Goal: Task Accomplishment & Management: Use online tool/utility

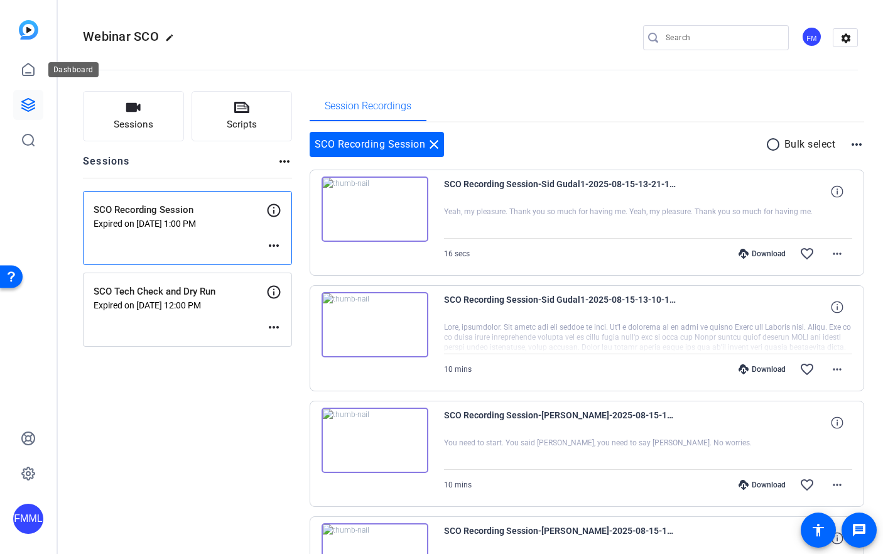
click at [33, 108] on icon at bounding box center [28, 105] width 13 height 13
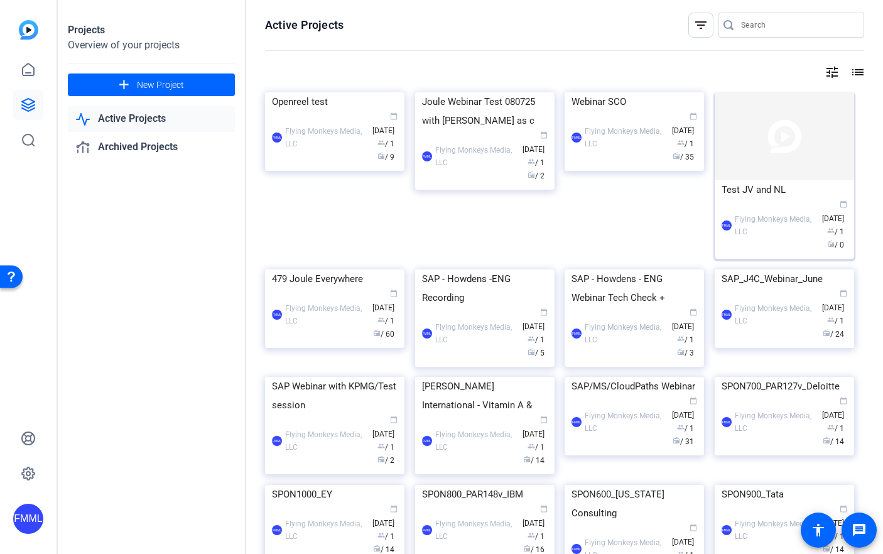
click at [800, 158] on img at bounding box center [784, 136] width 139 height 88
click at [800, 158] on div "Projects Overview of your projects add New Project Active Projects Archived Pro…" at bounding box center [471, 277] width 826 height 554
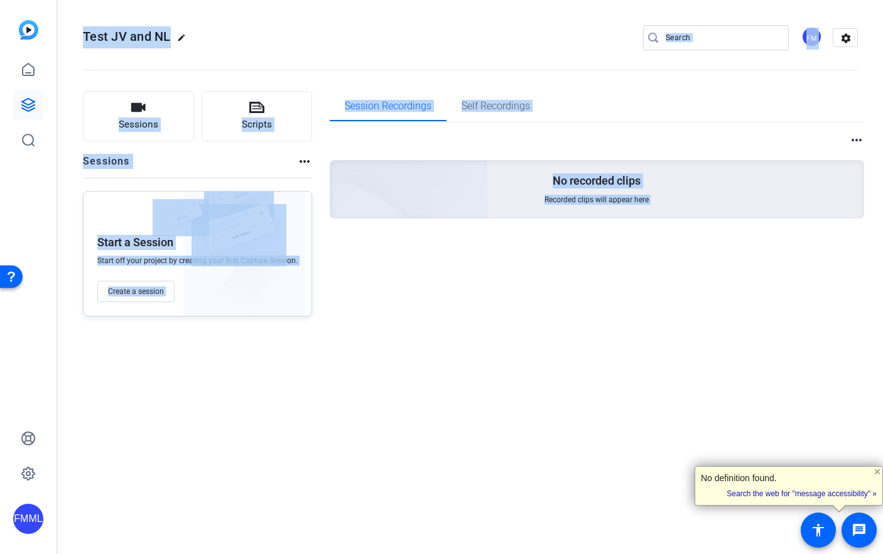
click at [286, 324] on div "Sessions Scripts Sessions more_horiz Start a Session Start off your project by …" at bounding box center [471, 203] width 826 height 257
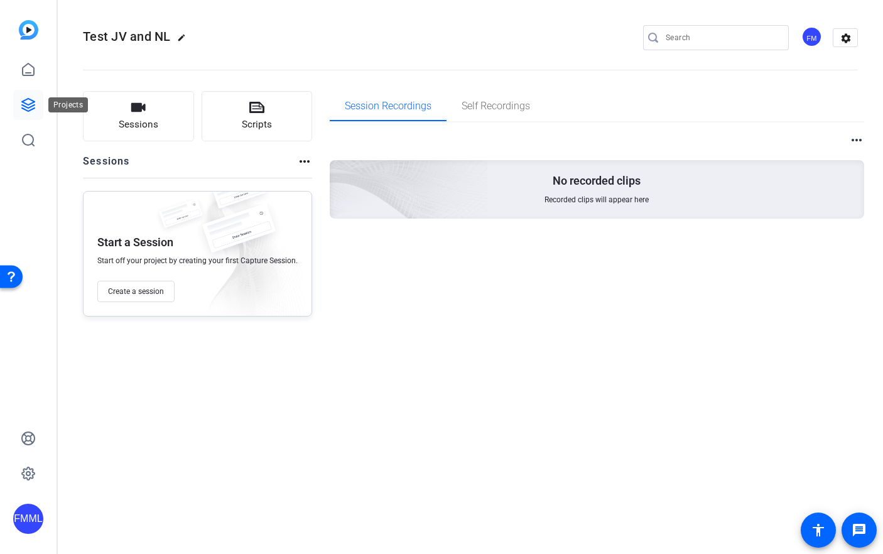
click at [27, 94] on link at bounding box center [28, 105] width 30 height 30
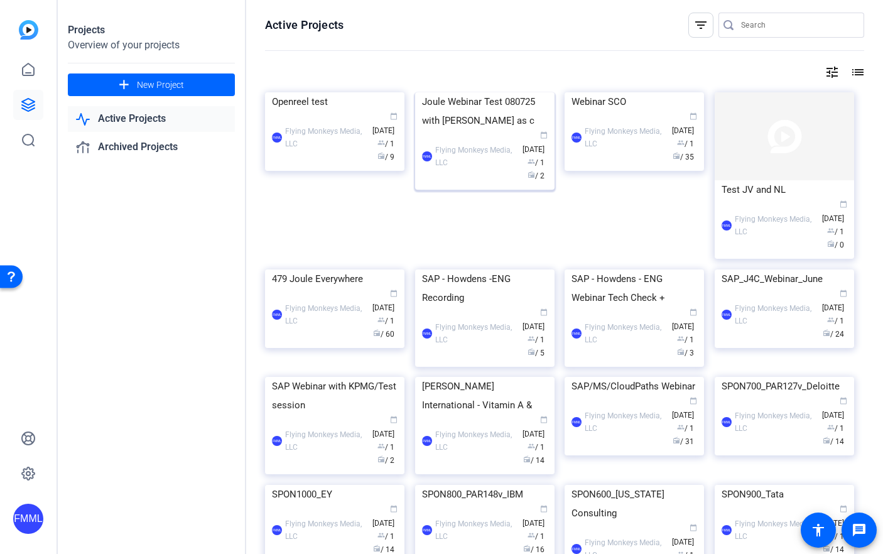
click at [486, 92] on img at bounding box center [484, 92] width 139 height 0
click at [486, 146] on div "Projects Overview of your projects add New Project Active Projects Archived Pro…" at bounding box center [471, 277] width 826 height 554
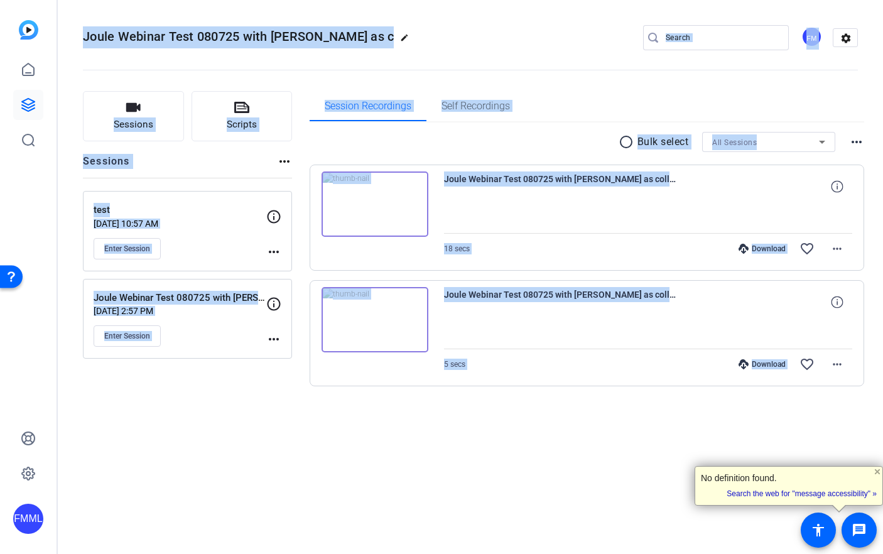
click at [199, 435] on div "Sessions Scripts Sessions more_horiz test Aug 12, 2025 @ 10:57 AM Enter Session…" at bounding box center [471, 258] width 826 height 367
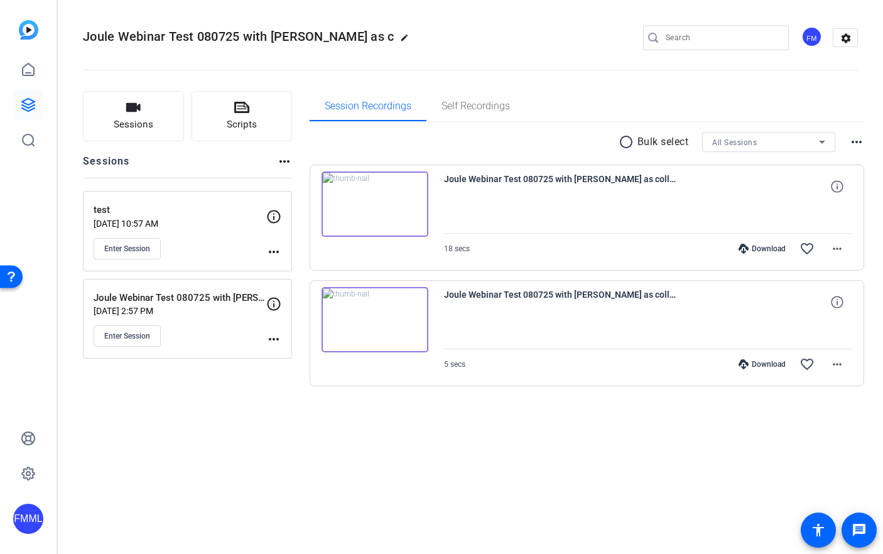
click at [430, 427] on div "Sessions Scripts Sessions more_horiz test Aug 12, 2025 @ 10:57 AM Enter Session…" at bounding box center [471, 258] width 826 height 367
click at [375, 321] on img at bounding box center [375, 319] width 107 height 65
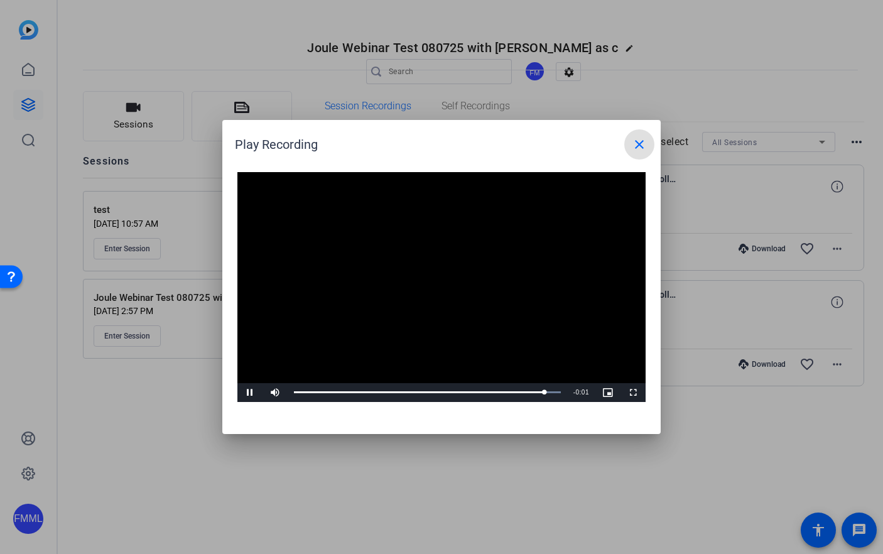
click at [547, 476] on div at bounding box center [441, 277] width 883 height 554
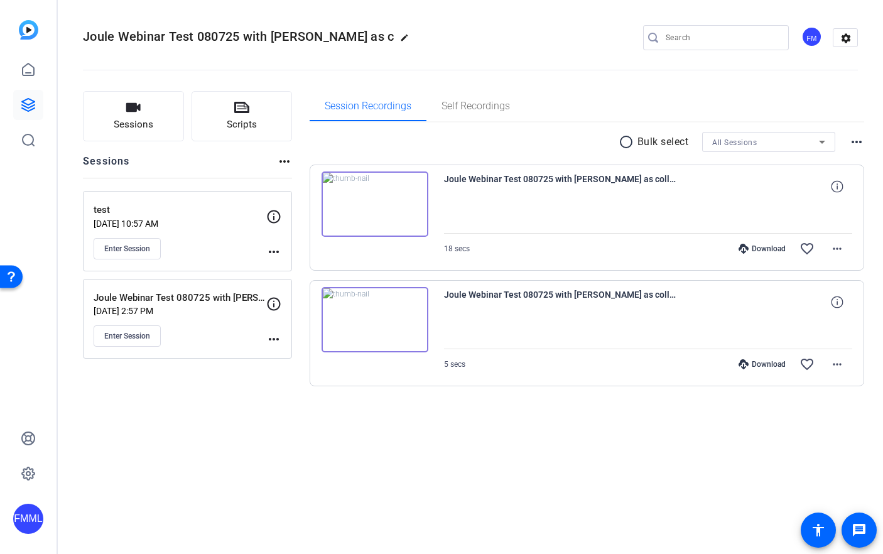
click at [377, 210] on img at bounding box center [375, 204] width 107 height 65
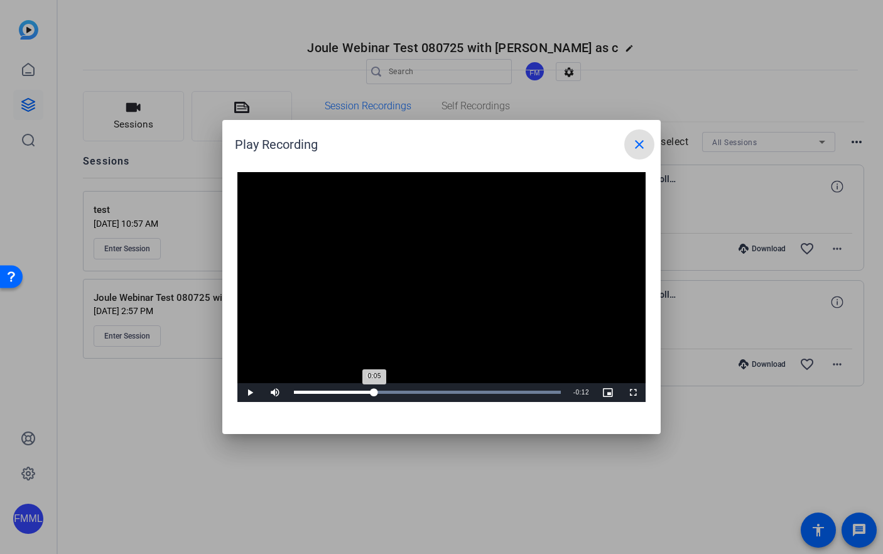
click at [374, 391] on div "Loaded : 100.00% 0:05 0:05" at bounding box center [427, 392] width 267 height 3
click at [447, 391] on div "Loaded : 100.00% 0:09 0:05" at bounding box center [427, 392] width 267 height 3
click at [516, 390] on div "Loaded : 100.00% 0:09 0:10" at bounding box center [428, 392] width 280 height 19
click at [645, 141] on mat-icon "close" at bounding box center [639, 144] width 15 height 15
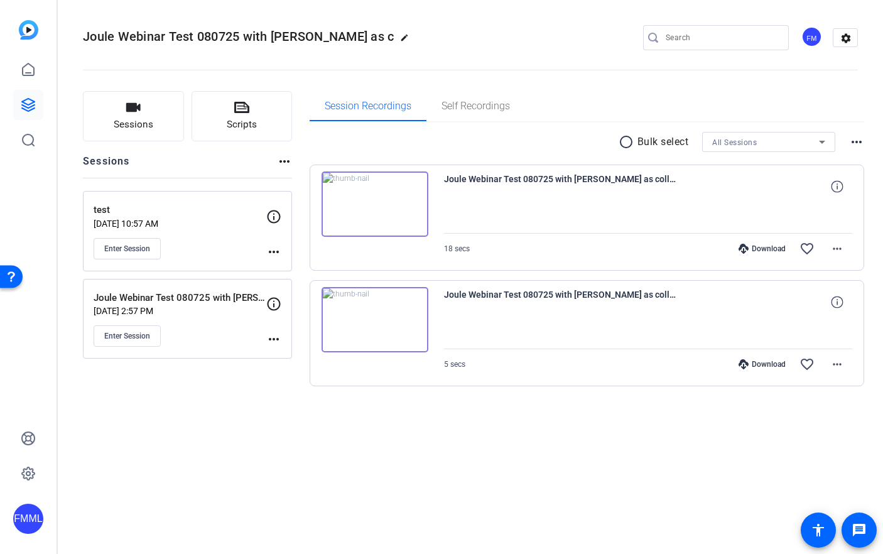
click at [390, 482] on div "Joule Webinar Test 080725 with Jess as c edit FM settings Sessions Scripts Sess…" at bounding box center [471, 277] width 826 height 554
click at [15, 117] on link at bounding box center [28, 105] width 30 height 30
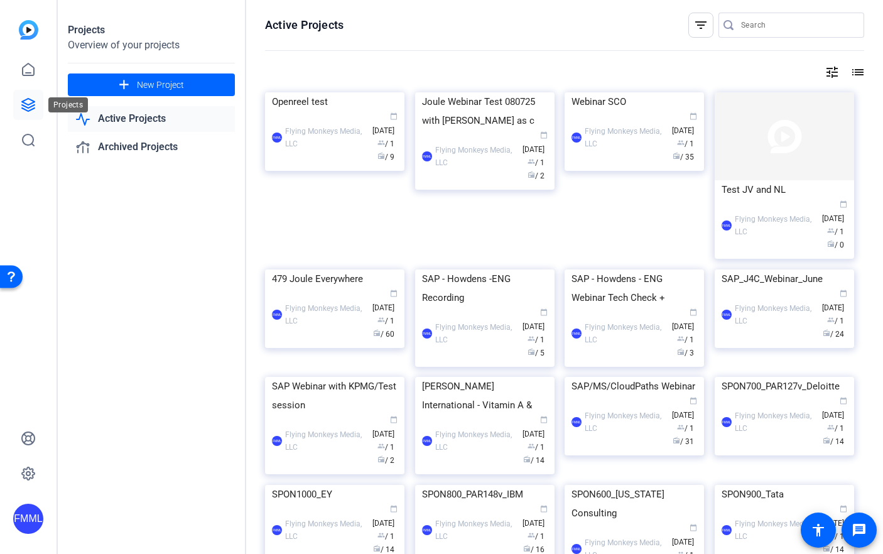
click at [34, 97] on link at bounding box center [28, 105] width 30 height 30
click at [27, 109] on icon at bounding box center [28, 104] width 15 height 15
click at [360, 288] on div "479 Joule Everywhere" at bounding box center [335, 279] width 126 height 19
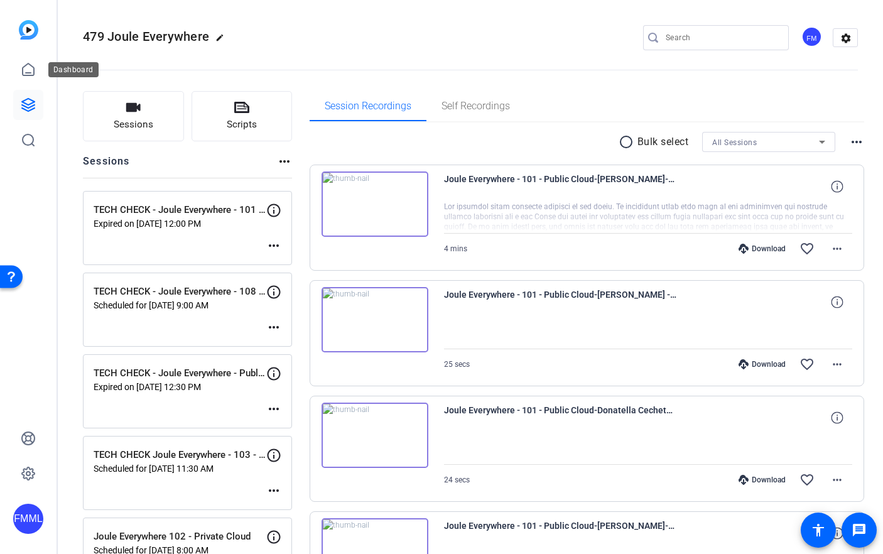
click at [33, 99] on icon at bounding box center [28, 104] width 15 height 15
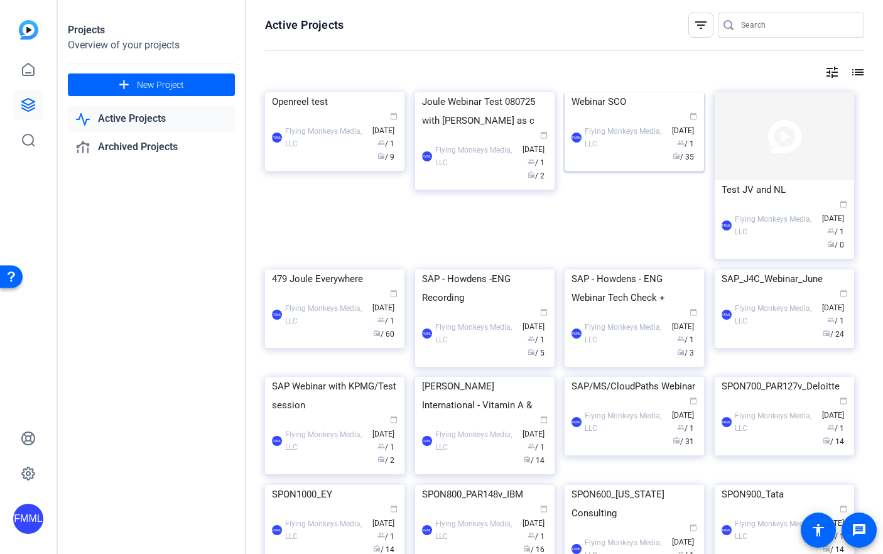
click at [616, 164] on div "FMML Flying Monkeys Media, LLC calendar_today Aug 07 group / 1 radio / 35" at bounding box center [635, 137] width 126 height 53
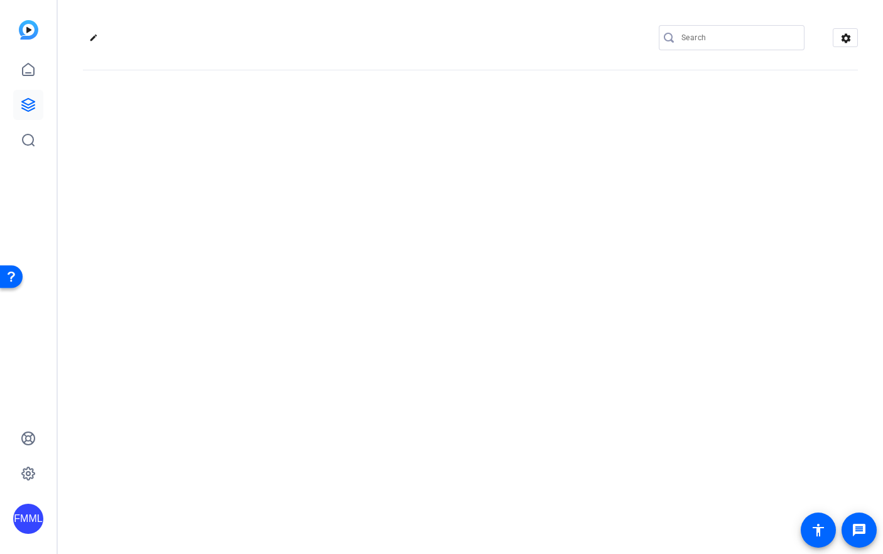
click at [616, 197] on div "edit settings" at bounding box center [471, 277] width 826 height 554
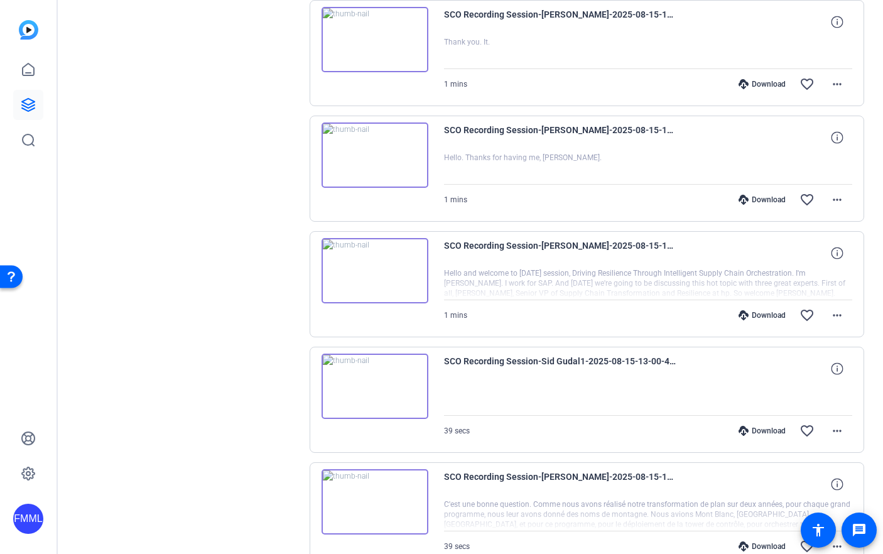
scroll to position [836, 0]
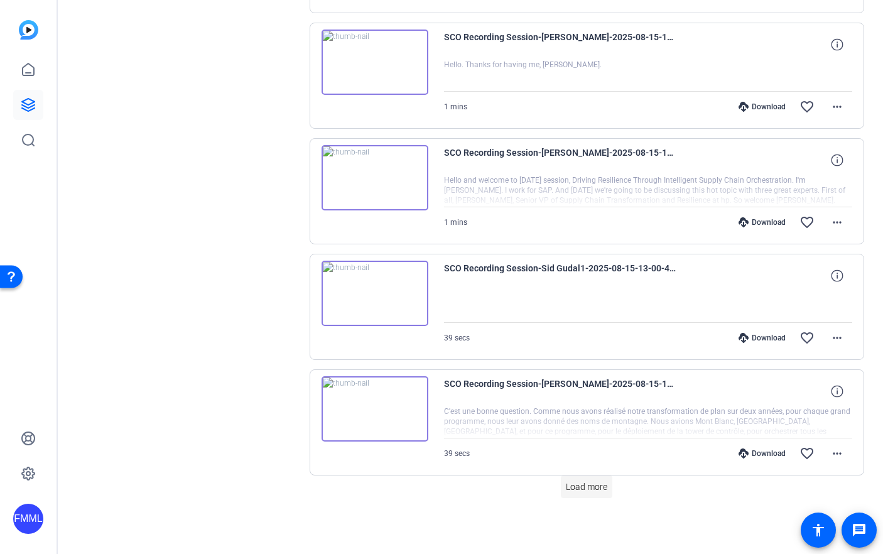
click at [592, 488] on span "Load more" at bounding box center [586, 487] width 41 height 13
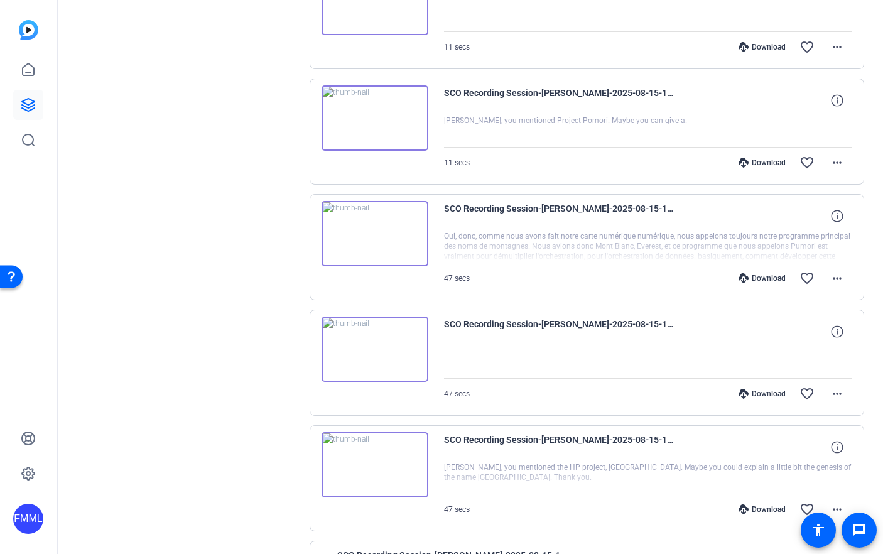
scroll to position [1992, 0]
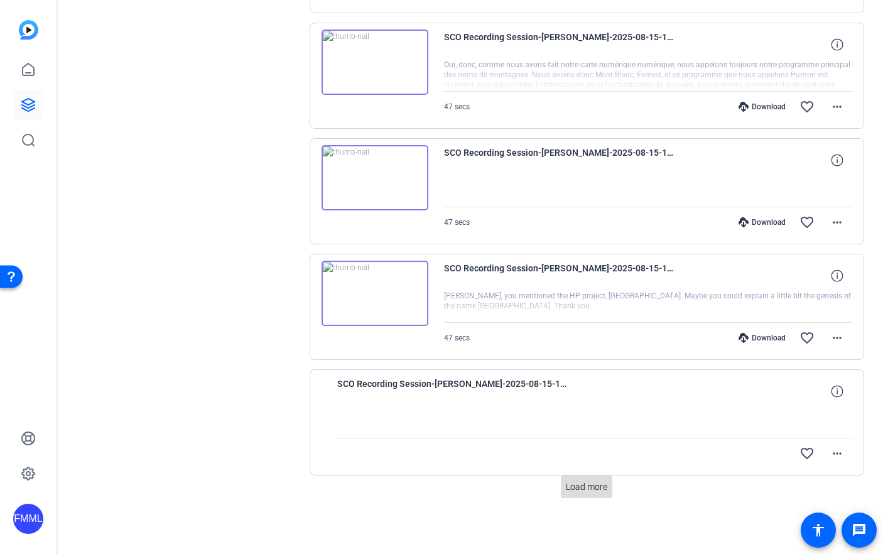
click at [582, 482] on span "Load more" at bounding box center [586, 487] width 41 height 13
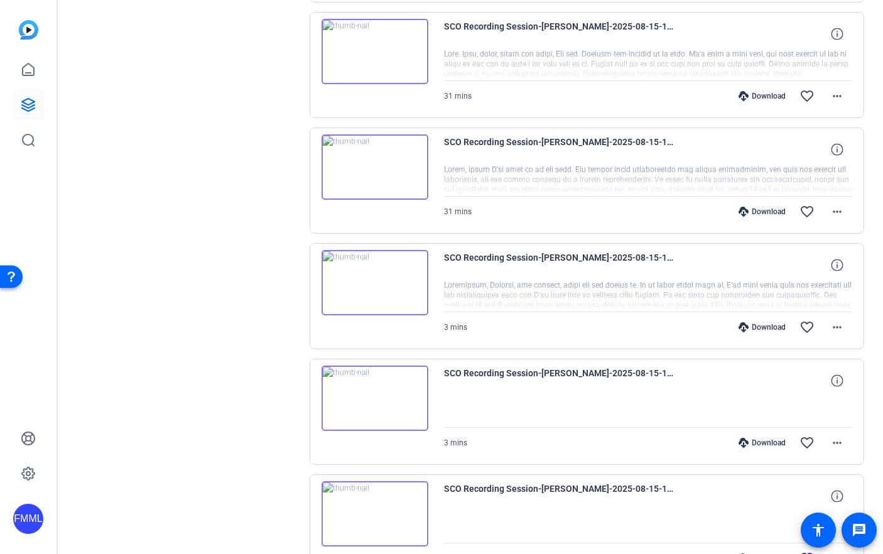
scroll to position [3147, 0]
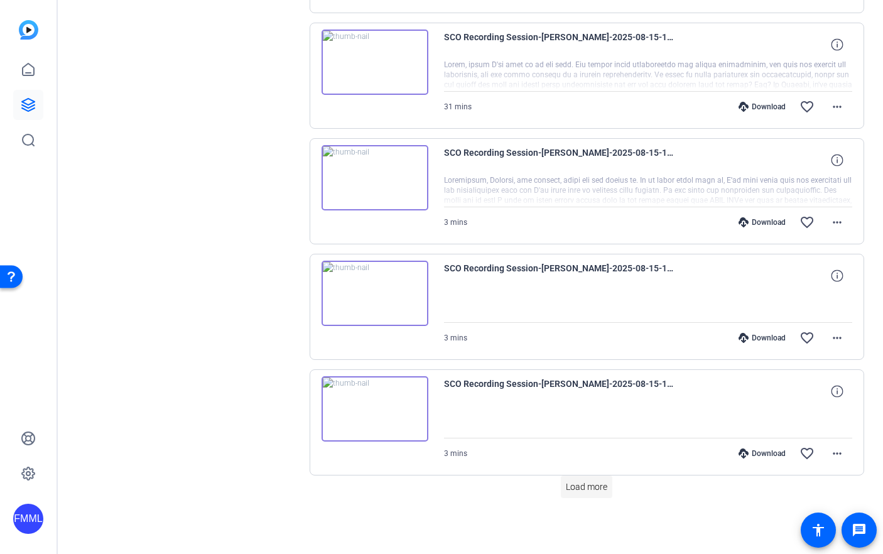
click at [587, 484] on span "Load more" at bounding box center [586, 487] width 41 height 13
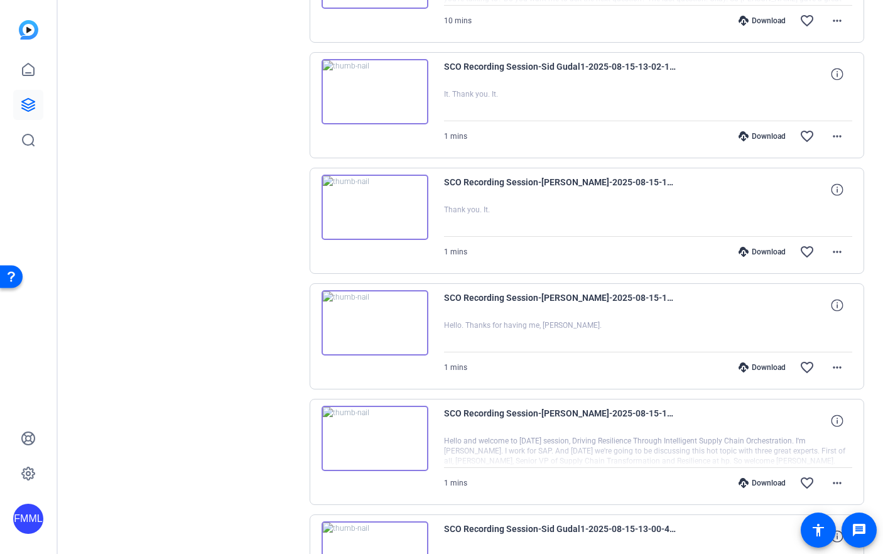
scroll to position [0, 0]
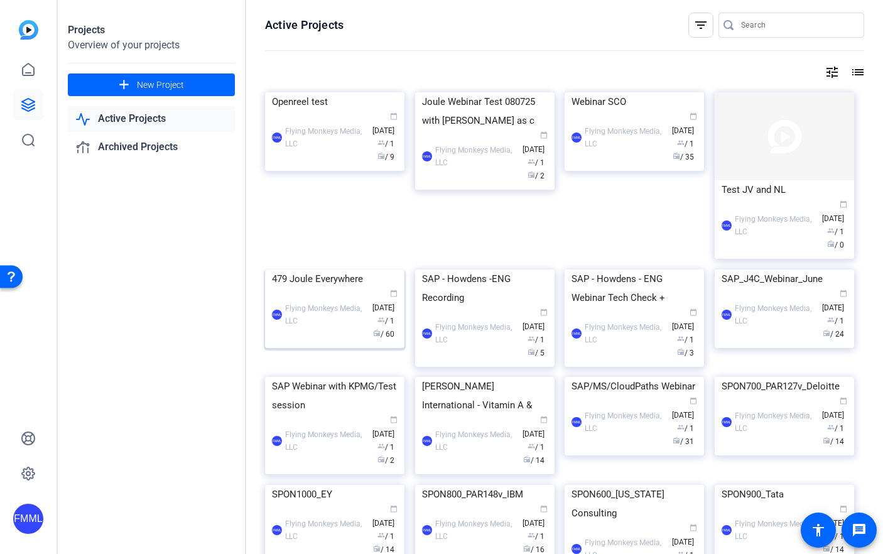
click at [337, 341] on div "FMML Flying Monkeys Media, LLC calendar_today Jul 18 group / 1 radio / 60" at bounding box center [335, 314] width 126 height 53
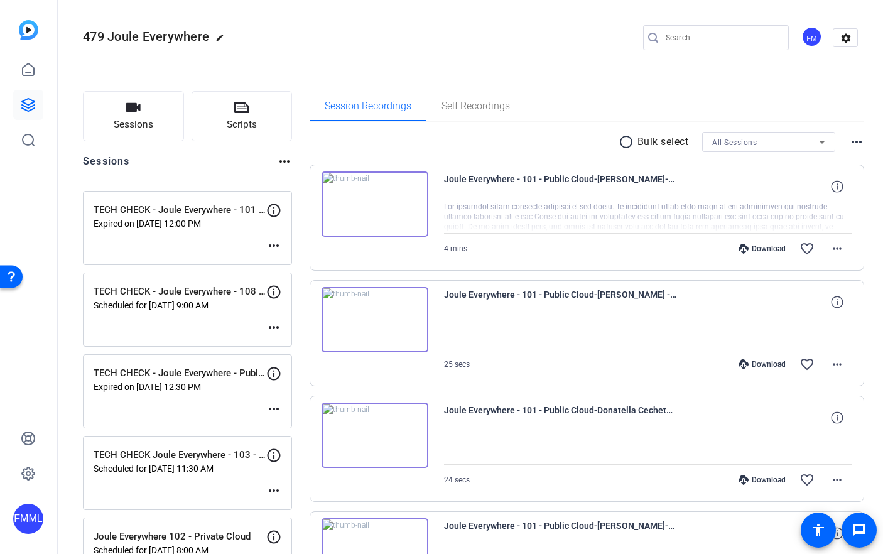
scroll to position [1115, 0]
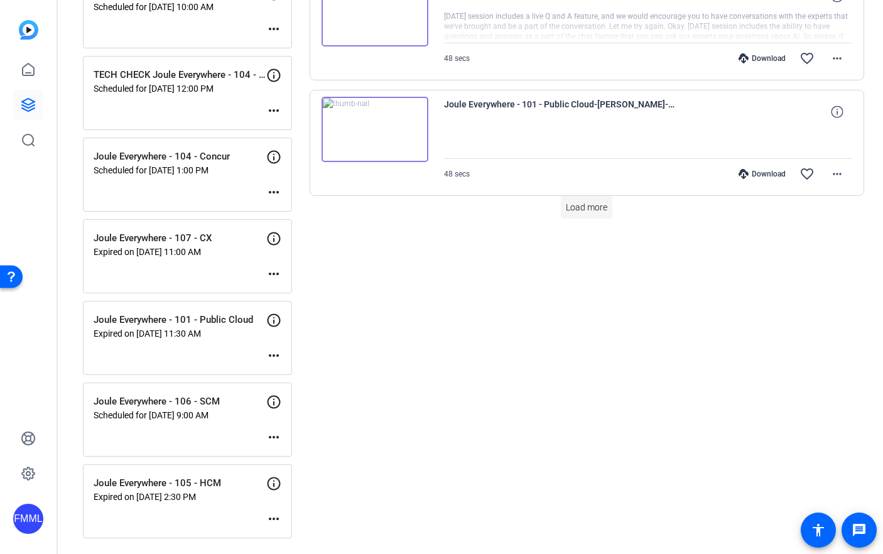
click at [574, 214] on span "Load more" at bounding box center [586, 207] width 41 height 13
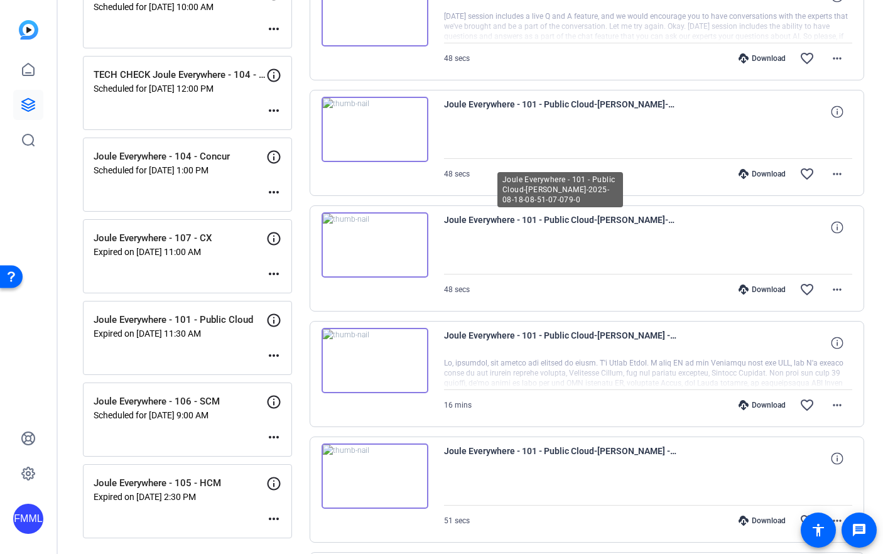
scroll to position [1992, 0]
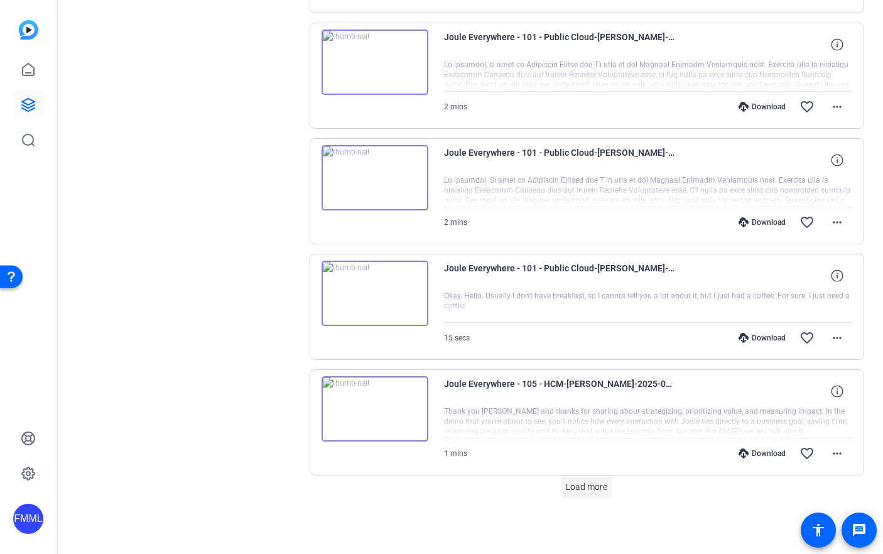
click at [586, 489] on span "Load more" at bounding box center [586, 487] width 41 height 13
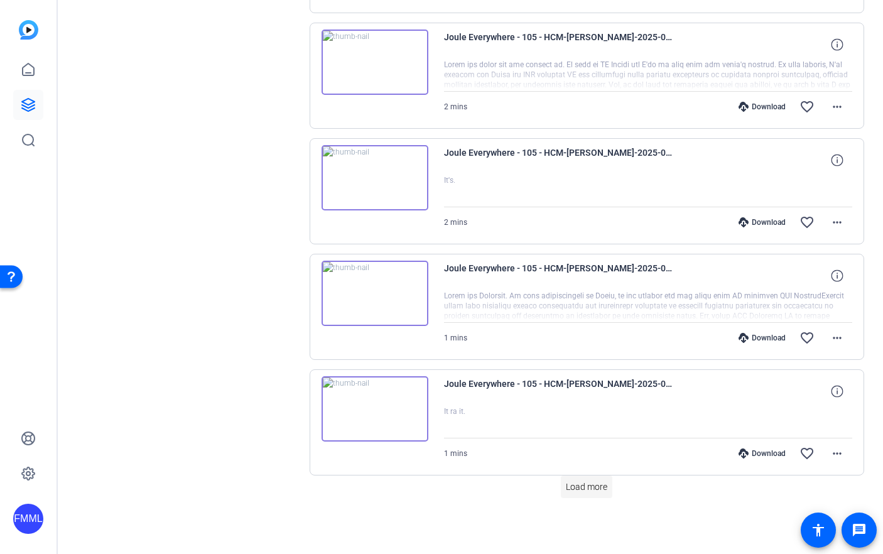
click at [575, 494] on span at bounding box center [587, 487] width 52 height 30
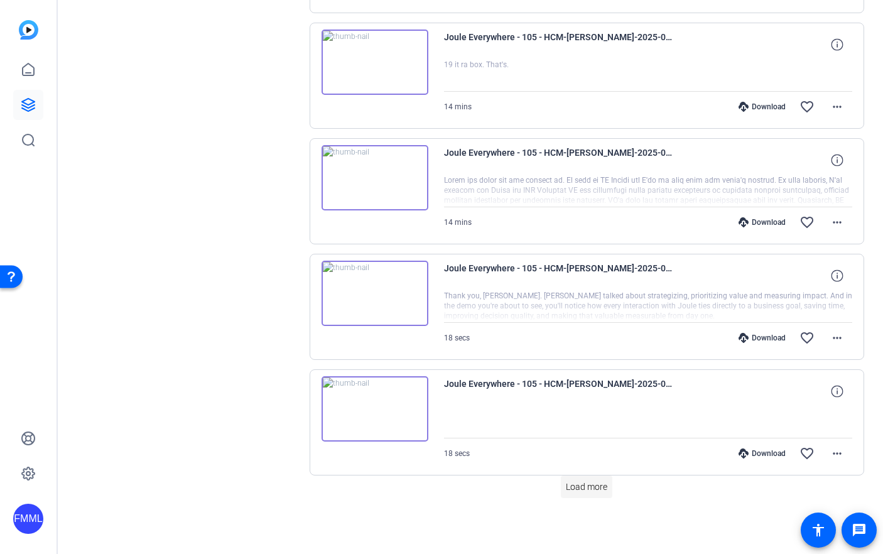
click at [575, 493] on span "Load more" at bounding box center [586, 487] width 41 height 13
click at [590, 488] on span "Load more" at bounding box center [586, 487] width 41 height 13
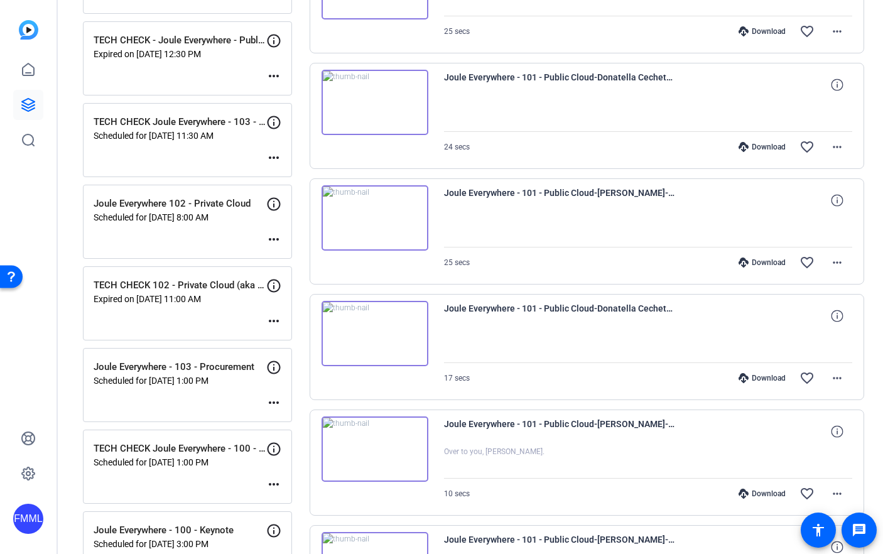
scroll to position [0, 0]
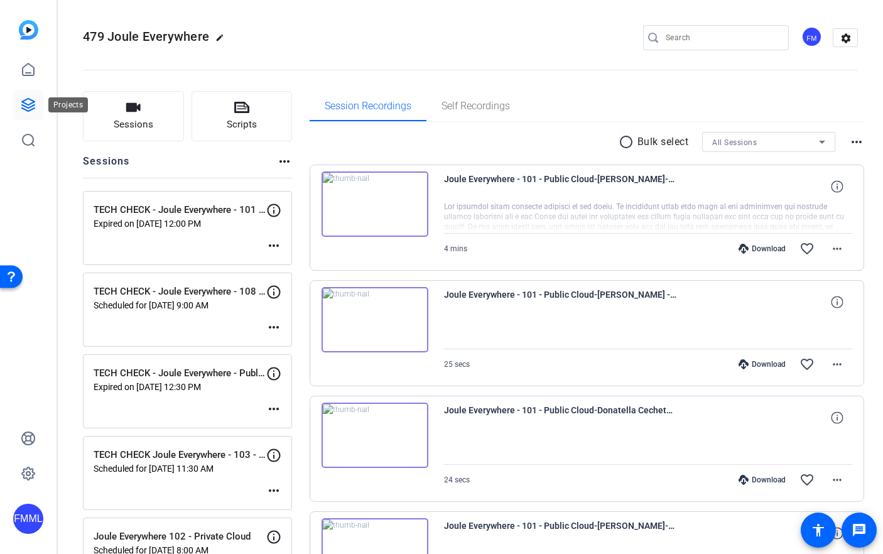
click at [27, 110] on icon at bounding box center [28, 104] width 15 height 15
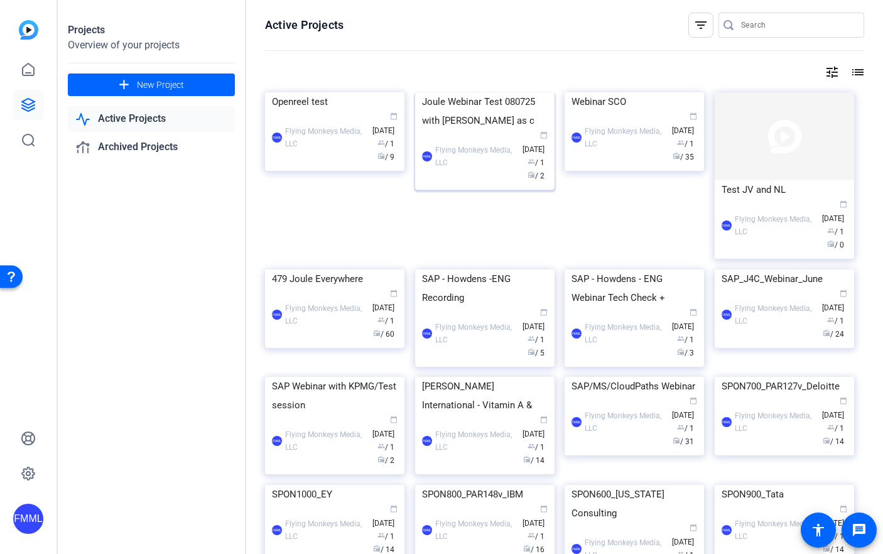
click at [465, 92] on img at bounding box center [484, 92] width 139 height 0
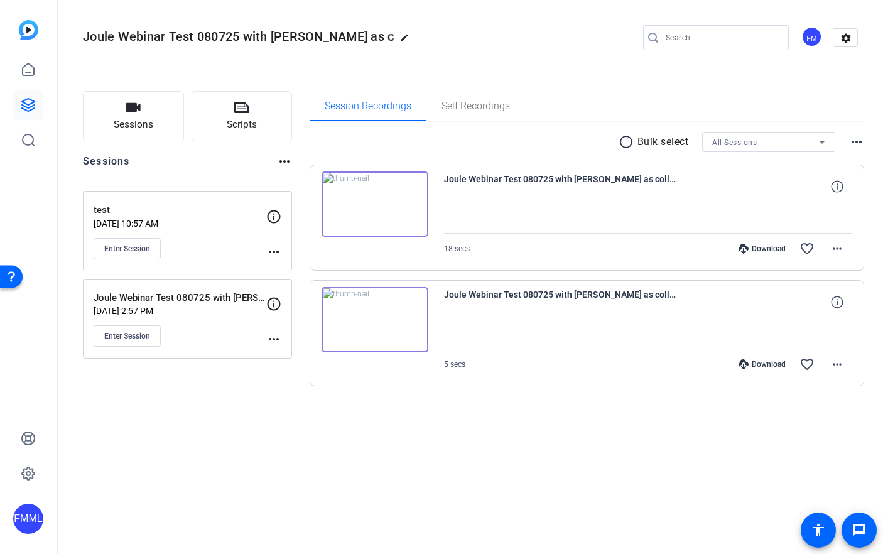
click at [403, 327] on img at bounding box center [375, 319] width 107 height 65
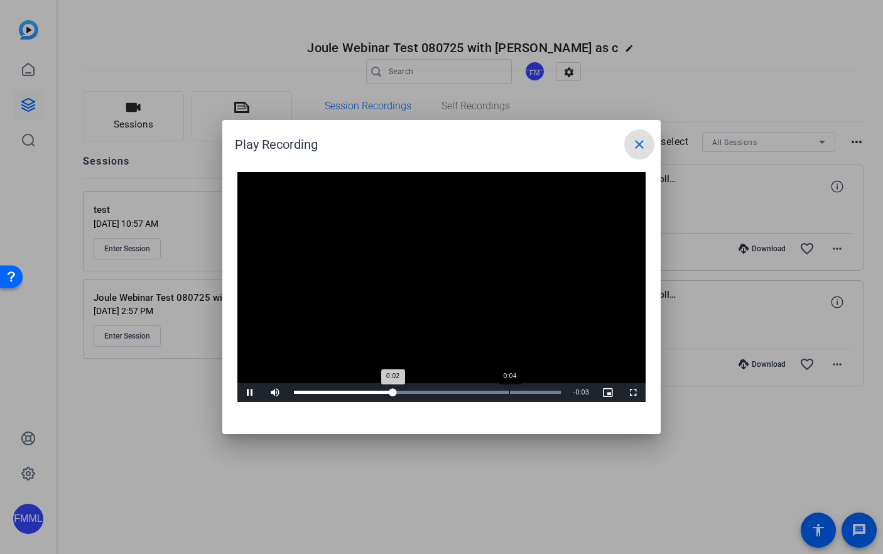
click at [510, 393] on div "Loaded : 100.00% 0:04 0:02" at bounding box center [427, 392] width 267 height 3
drag, startPoint x: 530, startPoint y: 393, endPoint x: 357, endPoint y: 388, distance: 172.8
click at [357, 388] on div "Loaded : 100.00% 0:04 0:05" at bounding box center [428, 392] width 280 height 19
click at [357, 388] on div "Loaded : 100.00% 0:01 0:01" at bounding box center [428, 392] width 280 height 19
drag, startPoint x: 324, startPoint y: 388, endPoint x: 305, endPoint y: 388, distance: 18.8
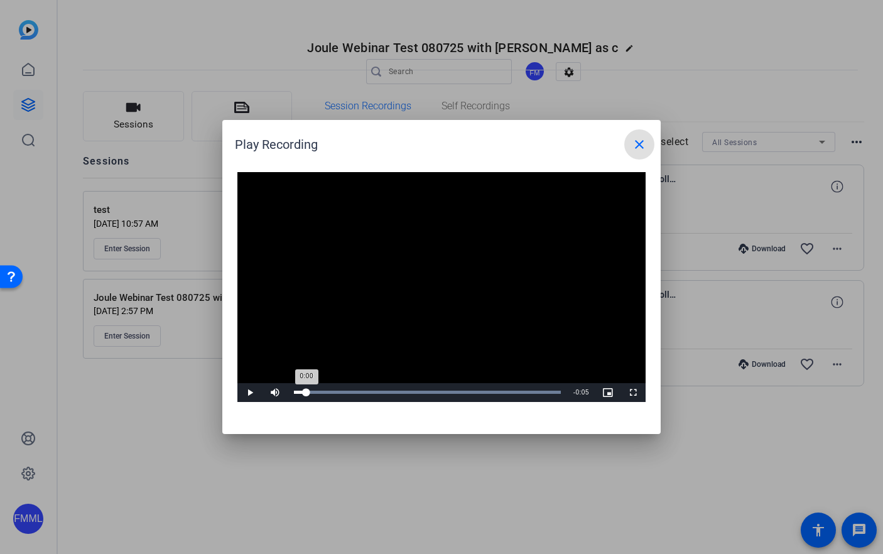
click at [305, 388] on div "Loaded : 100.00% 0:00 0:00" at bounding box center [428, 392] width 280 height 19
click at [641, 144] on mat-icon "close" at bounding box center [639, 144] width 15 height 15
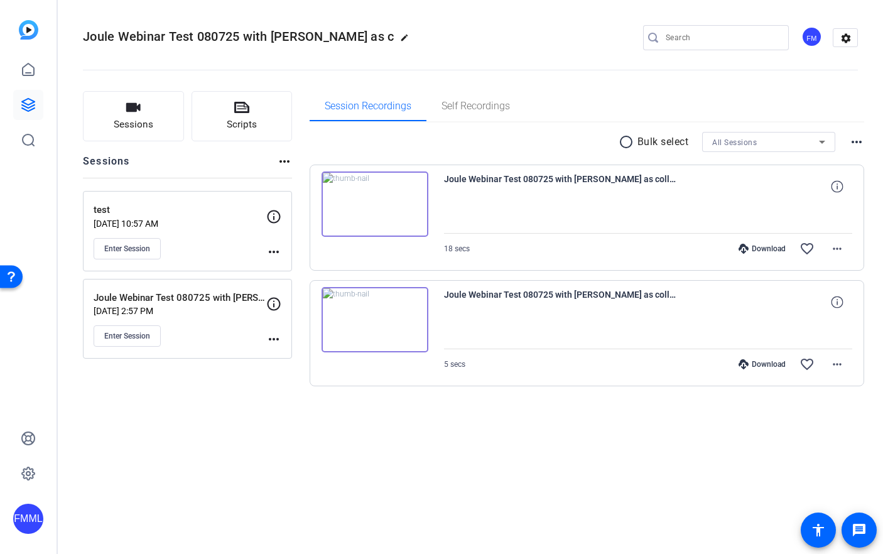
click at [376, 202] on img at bounding box center [375, 204] width 107 height 65
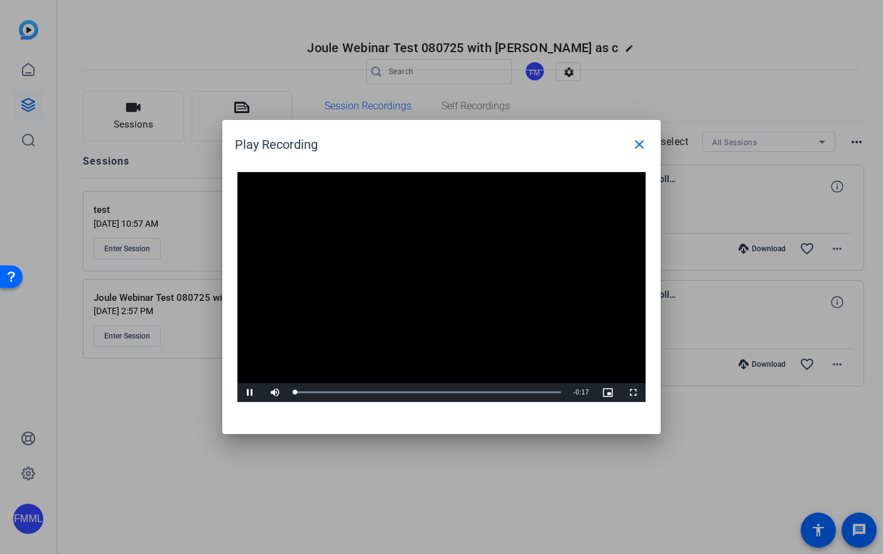
click at [425, 279] on video "Video Player" at bounding box center [441, 287] width 408 height 230
click at [357, 386] on div "Loaded : 100.00% 0:04 0:04" at bounding box center [428, 392] width 280 height 19
click at [439, 388] on div "Loaded : 100.00% 0:04 0:04" at bounding box center [428, 392] width 280 height 19
click at [494, 390] on div "Loaded : 100.00% 0:13 0:13" at bounding box center [428, 392] width 280 height 19
click at [537, 387] on div "Loaded : 100.00% 0:16 0:13" at bounding box center [428, 392] width 280 height 19
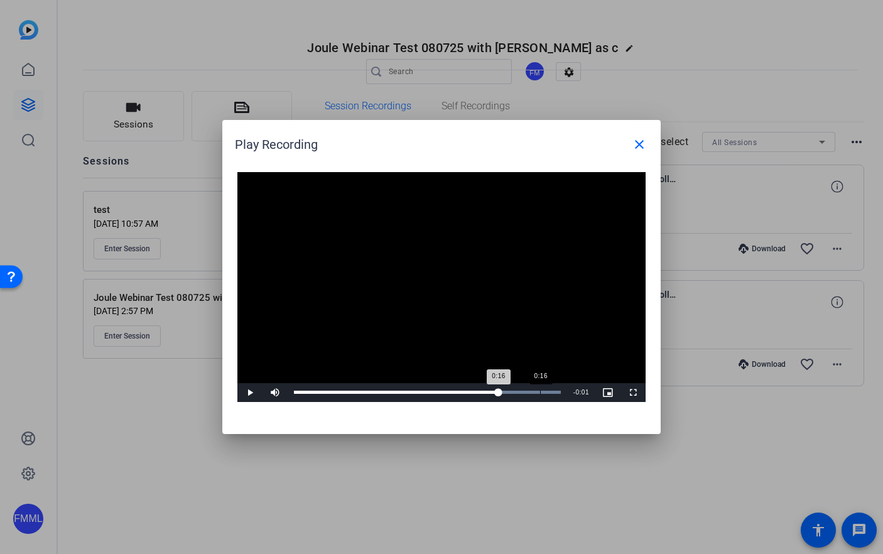
drag, startPoint x: 551, startPoint y: 390, endPoint x: 540, endPoint y: 396, distance: 12.4
click at [540, 396] on div "Loaded : 100.00% 0:16 0:16" at bounding box center [428, 392] width 280 height 19
click at [540, 394] on div "0:16" at bounding box center [417, 392] width 246 height 3
drag, startPoint x: 467, startPoint y: 390, endPoint x: 509, endPoint y: 385, distance: 42.4
click at [509, 385] on div "Loaded : 100.00% 0:14 0:14" at bounding box center [428, 392] width 280 height 19
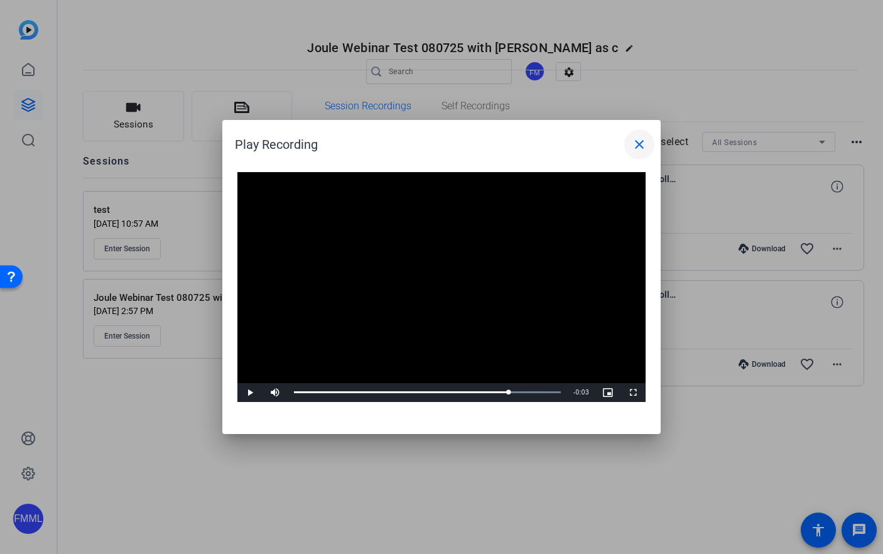
click at [641, 143] on mat-icon "close" at bounding box center [639, 144] width 15 height 15
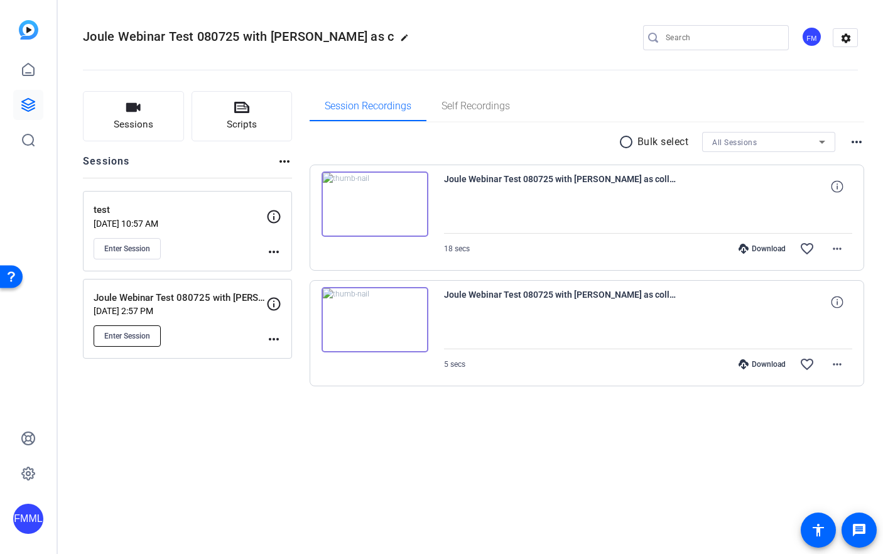
click at [136, 336] on span "Enter Session" at bounding box center [127, 336] width 46 height 10
